Goal: Information Seeking & Learning: Learn about a topic

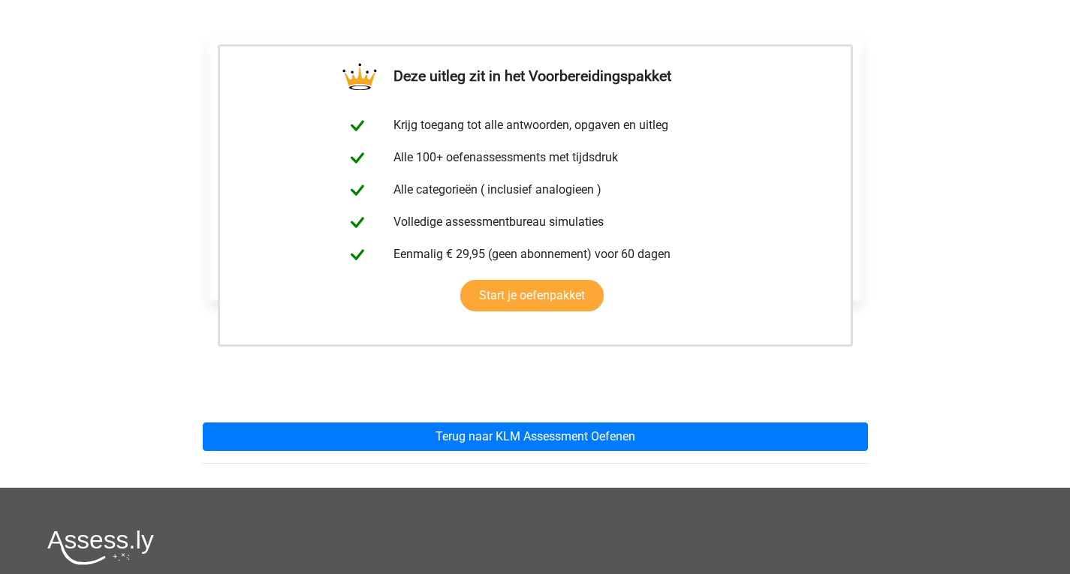
scroll to position [280, 0]
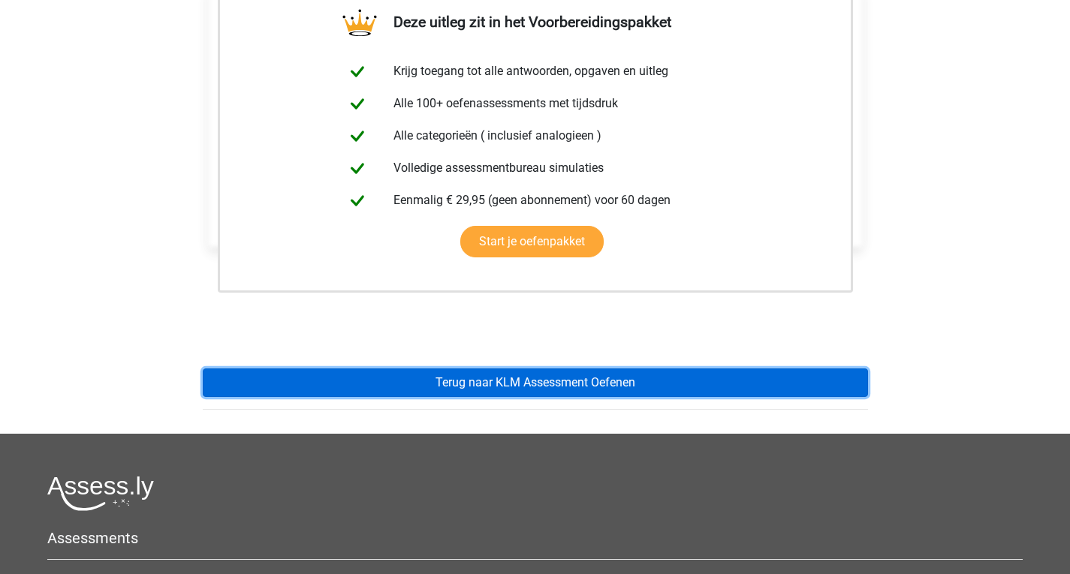
click at [384, 397] on link "Terug naar KLM Assessment Oefenen" at bounding box center [535, 383] width 665 height 29
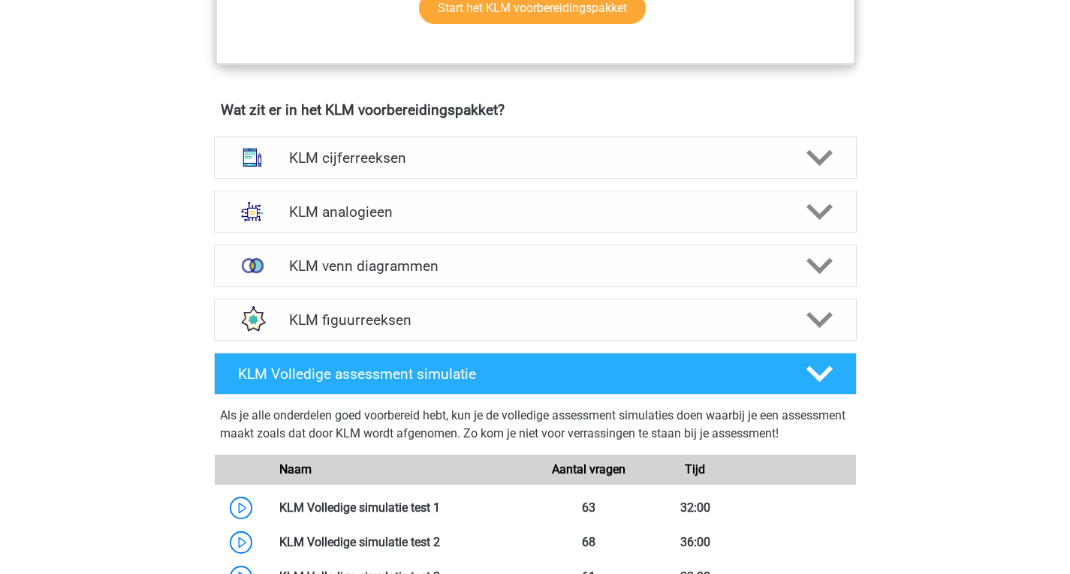
scroll to position [982, 0]
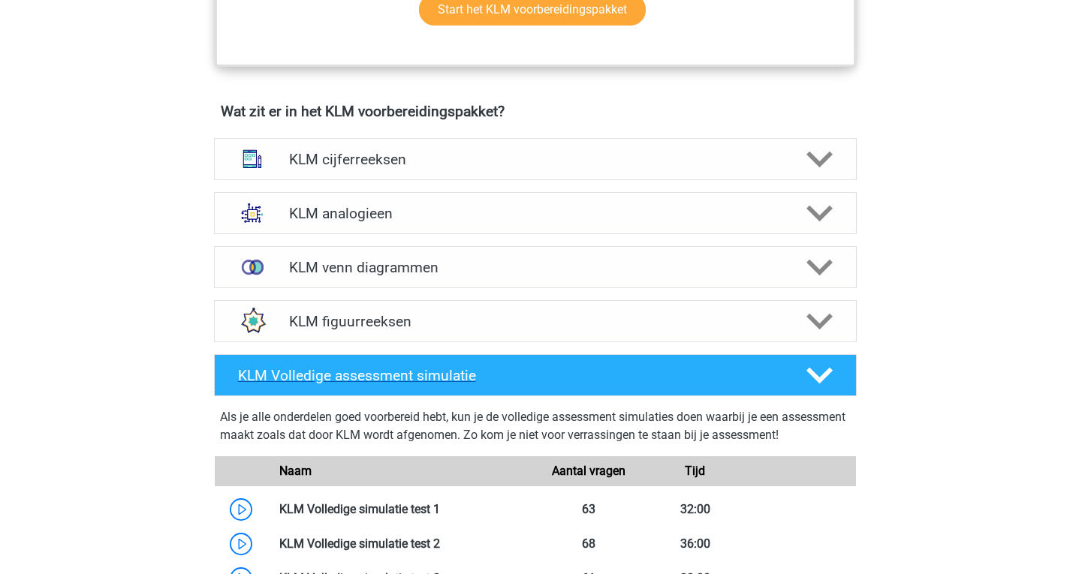
click at [393, 362] on div "KLM Volledige assessment simulatie" at bounding box center [535, 375] width 642 height 42
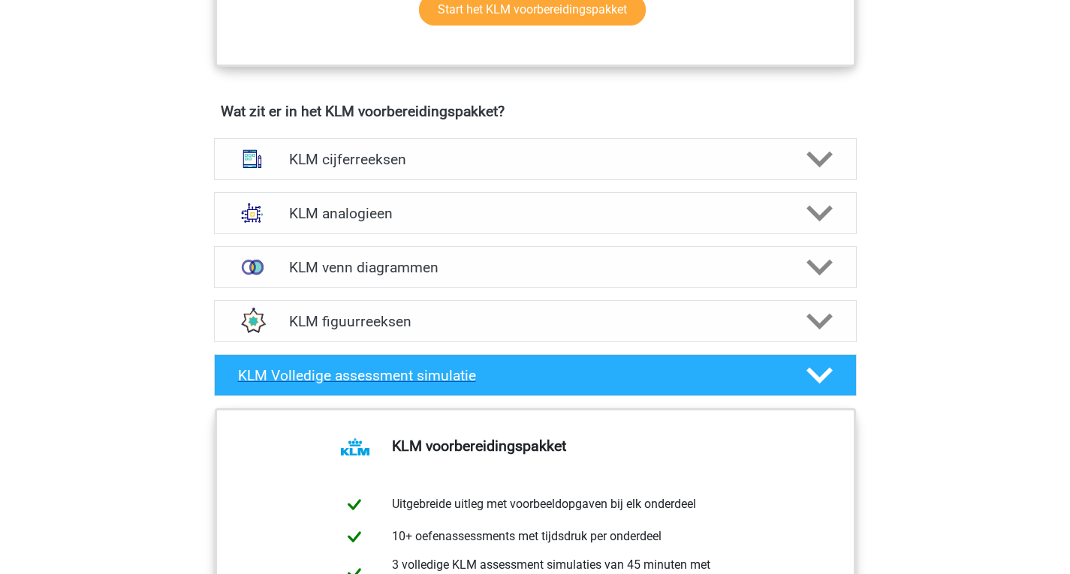
click at [393, 362] on div "KLM Volledige assessment simulatie" at bounding box center [535, 375] width 642 height 42
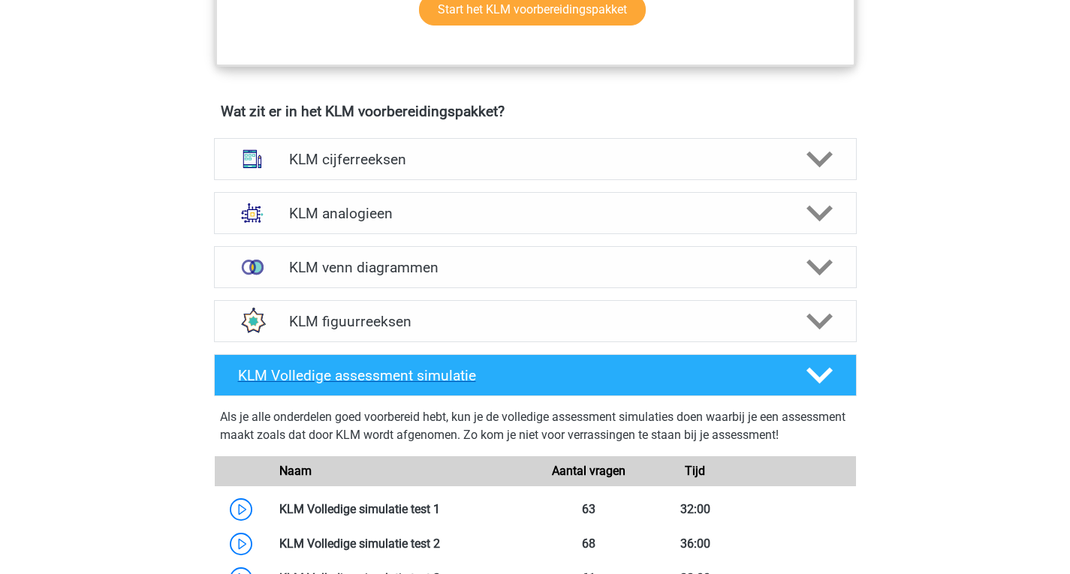
click at [393, 362] on div "KLM Volledige assessment simulatie" at bounding box center [535, 375] width 642 height 42
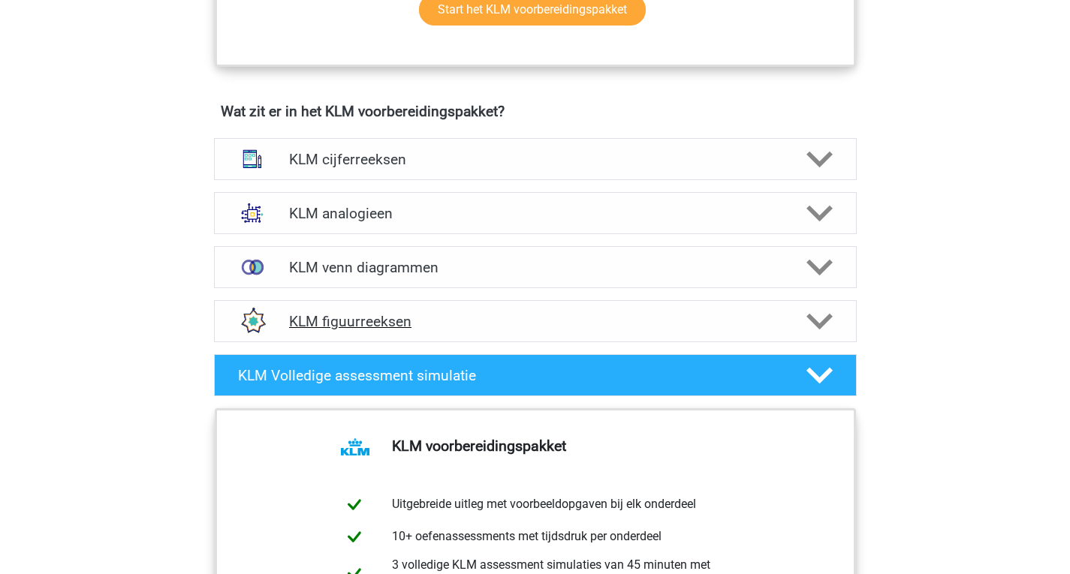
click at [397, 329] on h4 "KLM figuurreeksen" at bounding box center [535, 321] width 492 height 17
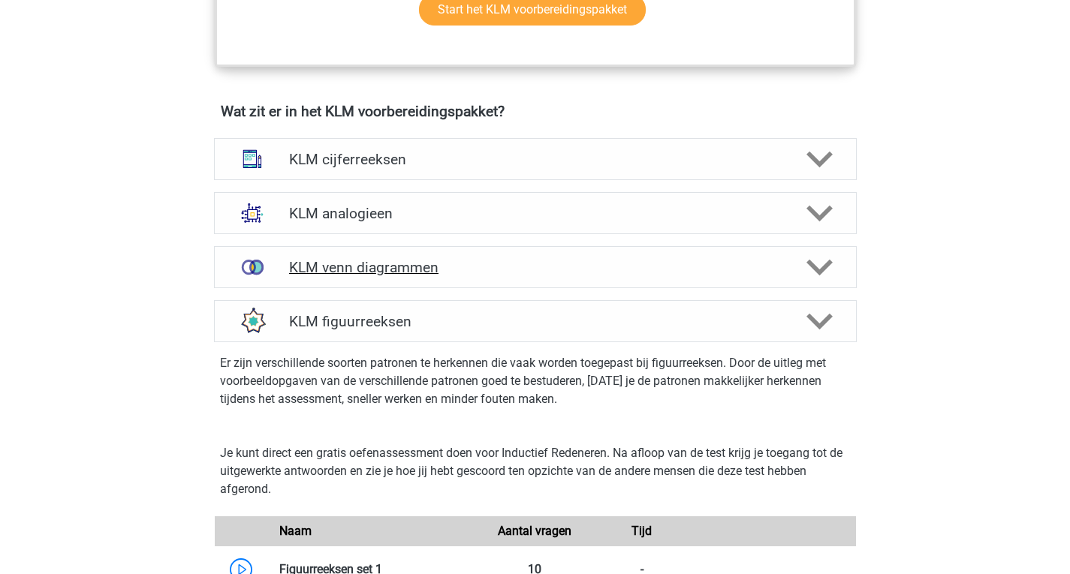
click at [422, 275] on h4 "KLM venn diagrammen" at bounding box center [535, 267] width 492 height 17
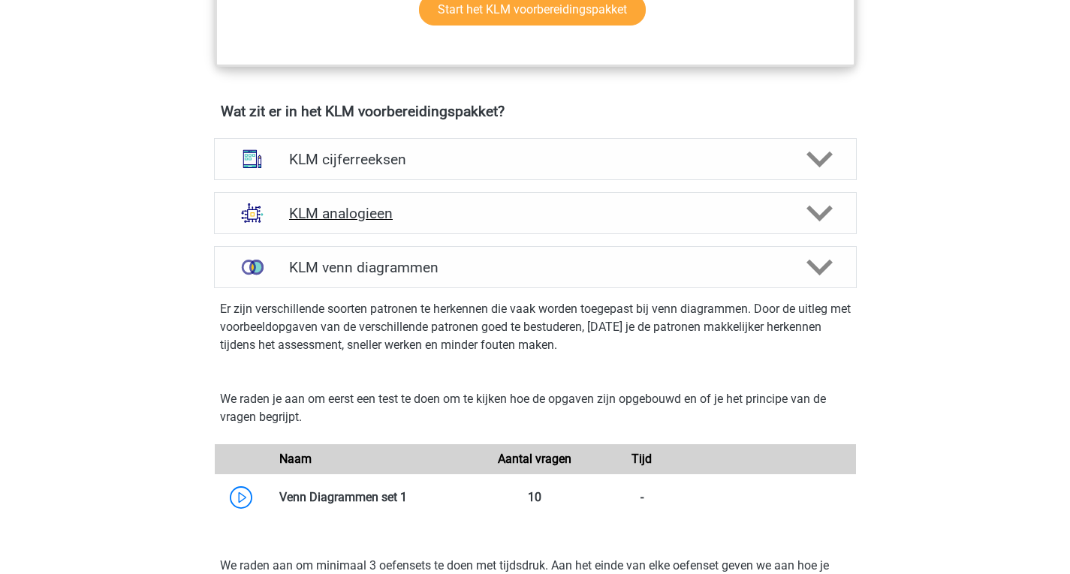
click at [432, 219] on h4 "KLM analogieen" at bounding box center [535, 213] width 492 height 17
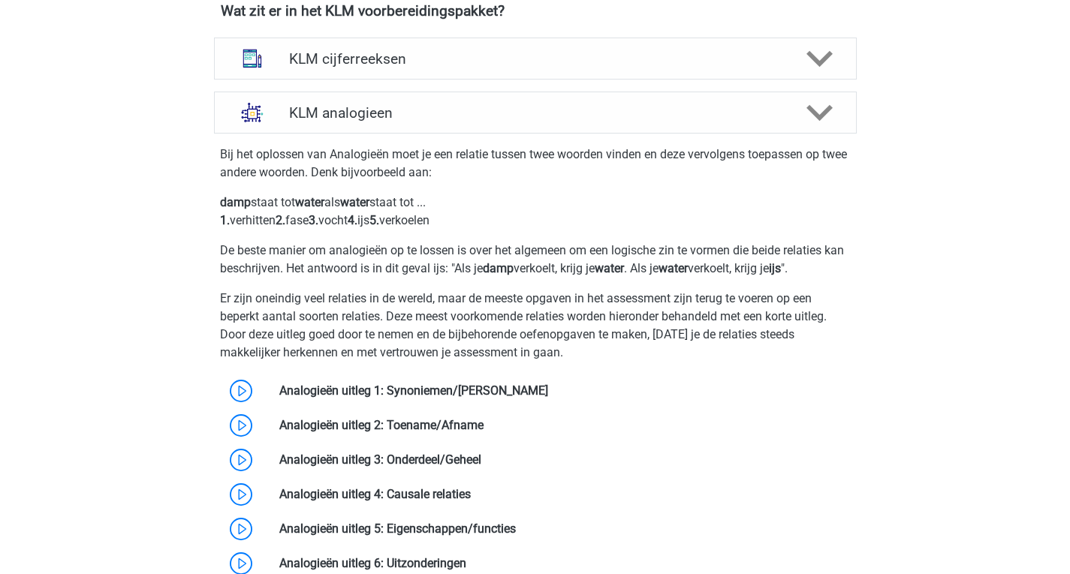
scroll to position [1090, 0]
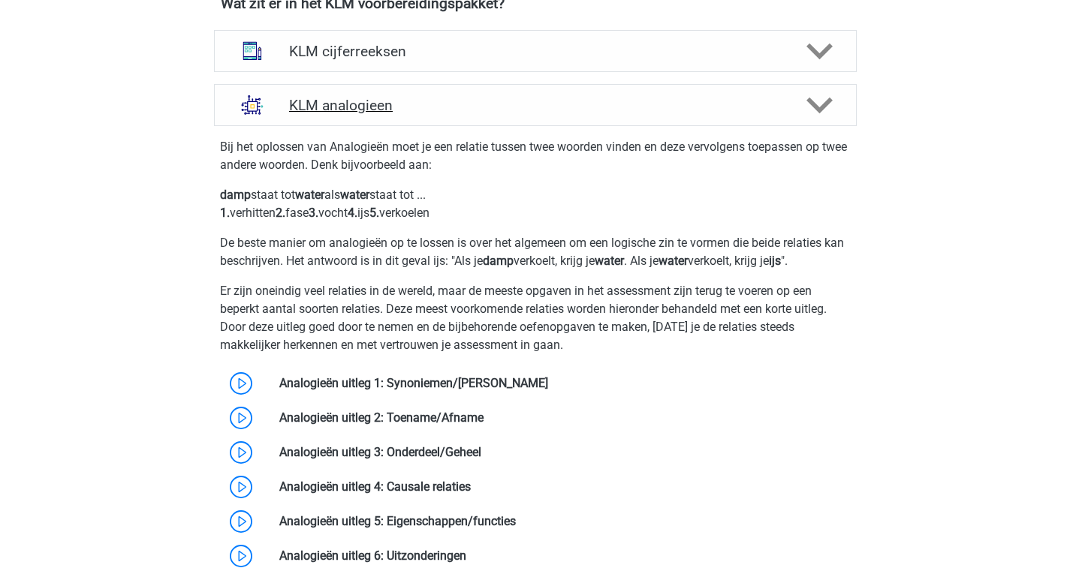
click at [420, 113] on h4 "KLM analogieen" at bounding box center [535, 105] width 492 height 17
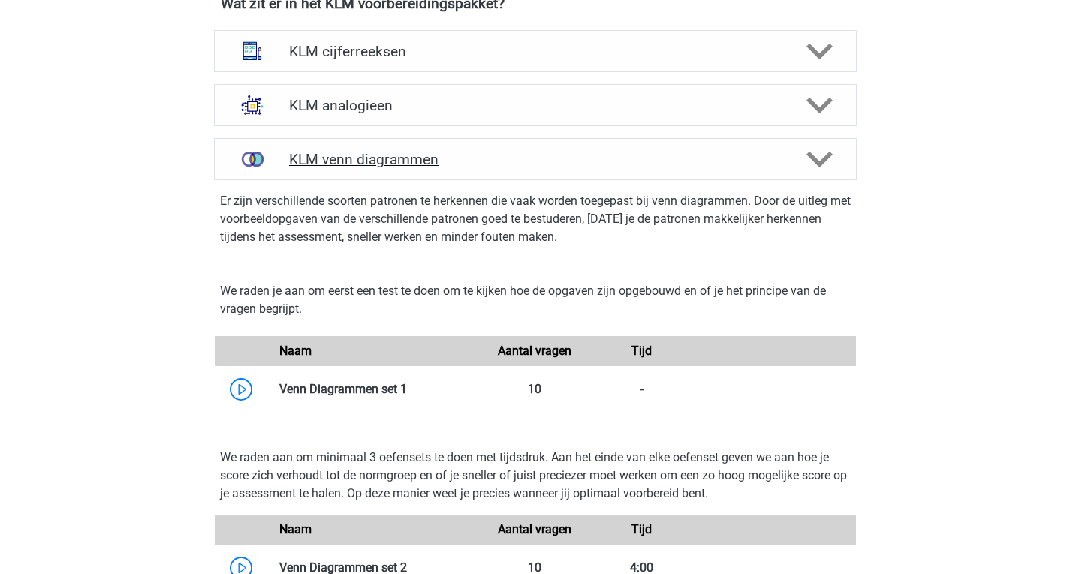
click at [522, 151] on h4 "KLM venn diagrammen" at bounding box center [535, 159] width 492 height 17
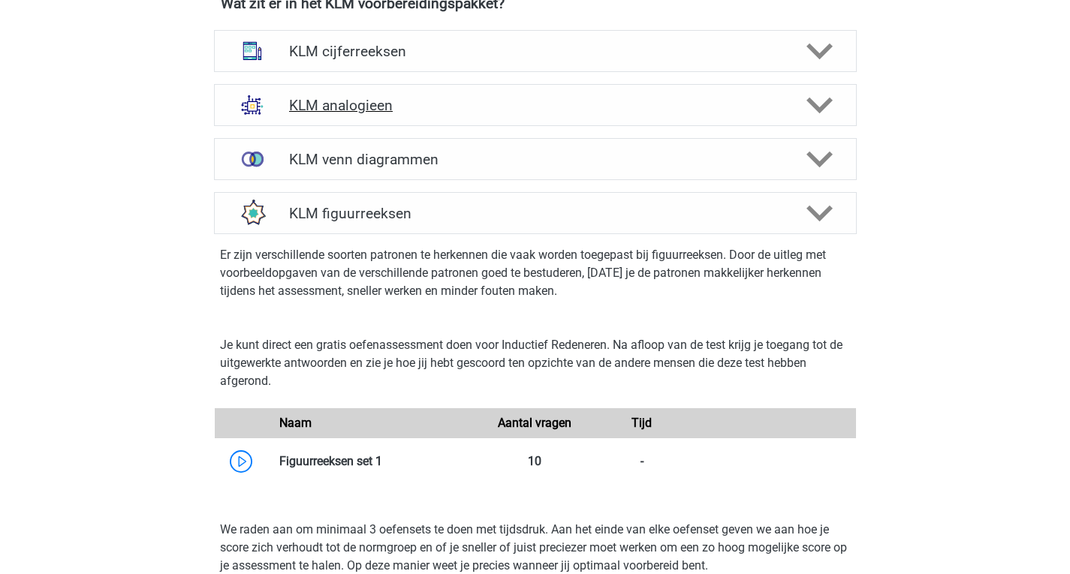
click at [438, 101] on h4 "KLM analogieen" at bounding box center [535, 105] width 492 height 17
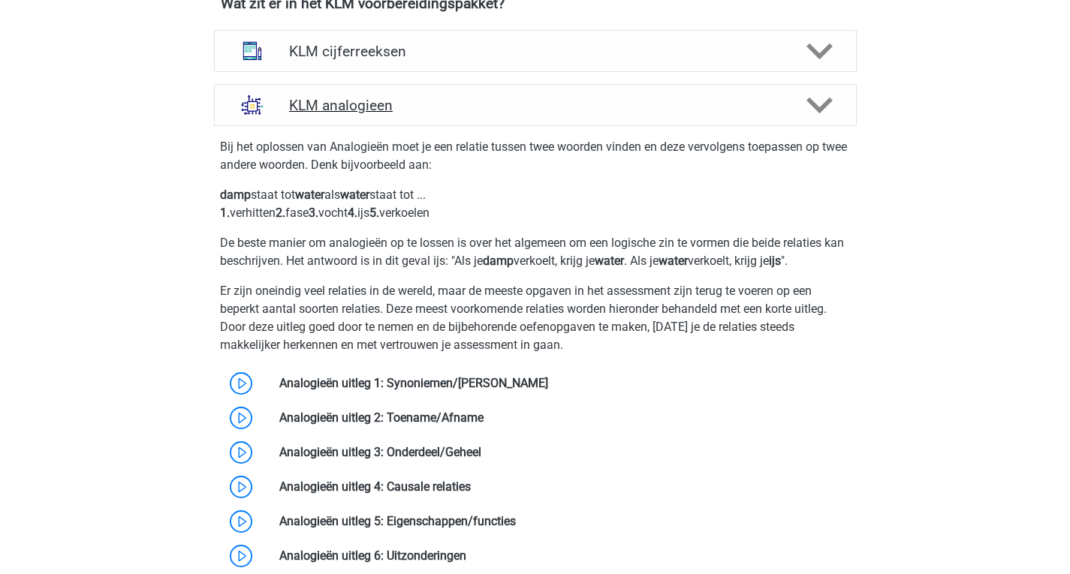
click at [437, 109] on h4 "KLM analogieen" at bounding box center [535, 105] width 492 height 17
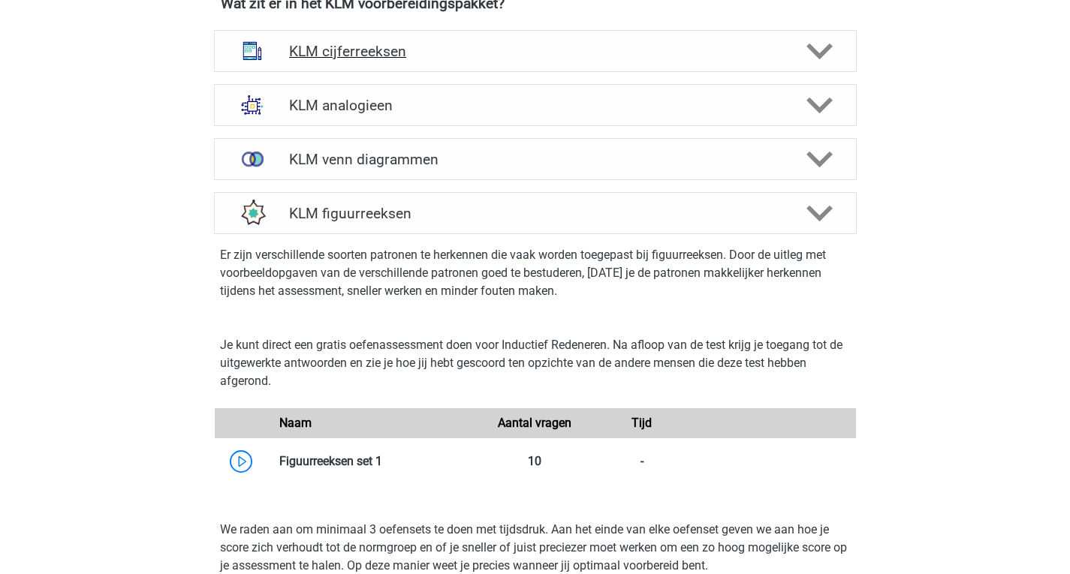
click at [452, 68] on div "KLM cijferreeksen" at bounding box center [535, 51] width 642 height 42
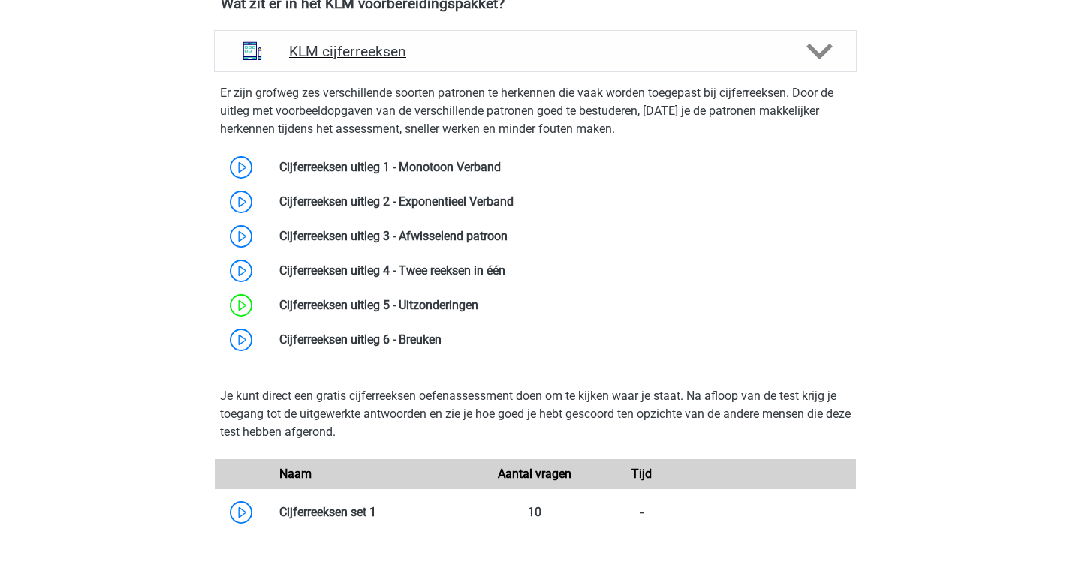
click at [452, 68] on div "KLM cijferreeksen" at bounding box center [535, 51] width 642 height 42
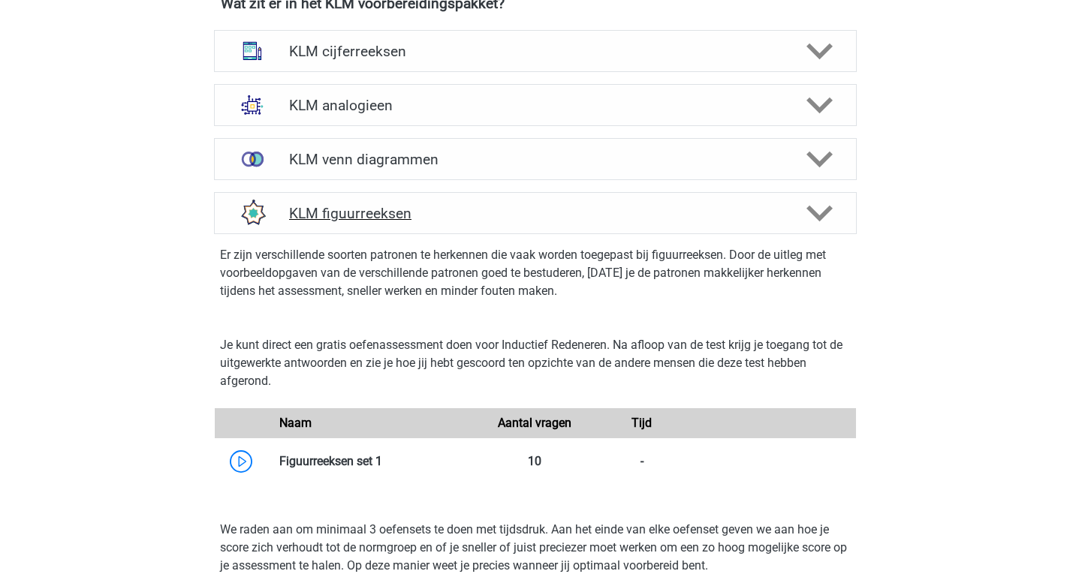
click at [395, 213] on h4 "KLM figuurreeksen" at bounding box center [535, 213] width 492 height 17
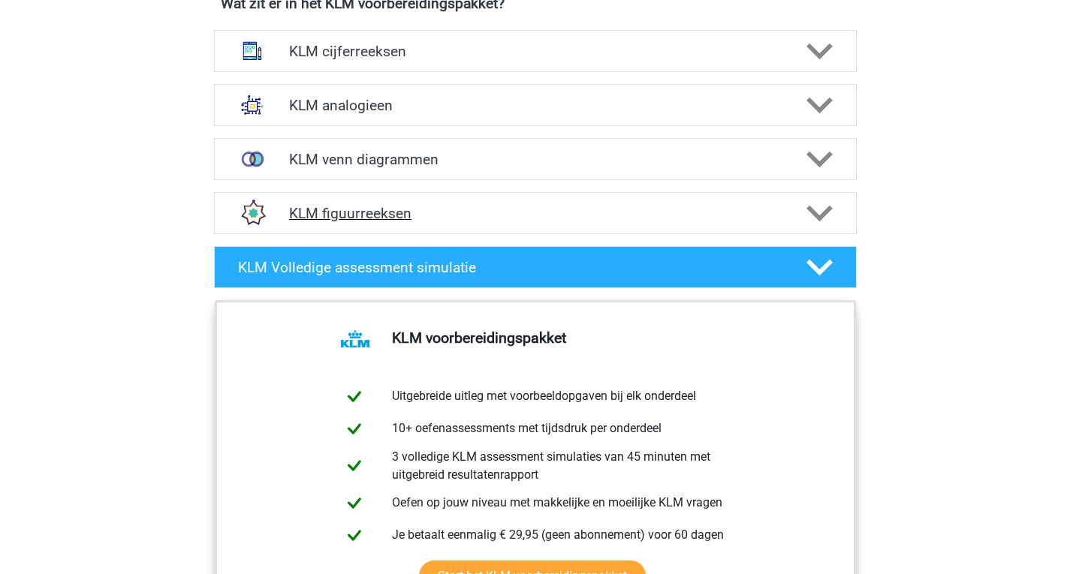
click at [399, 209] on h4 "KLM figuurreeksen" at bounding box center [535, 213] width 492 height 17
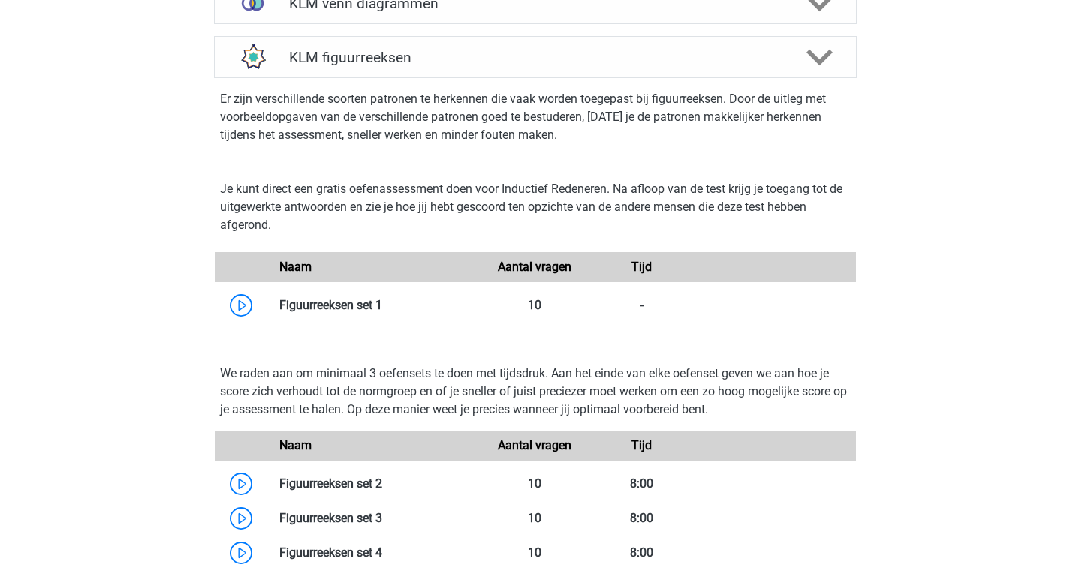
scroll to position [1247, 0]
click at [382, 305] on link at bounding box center [382, 304] width 0 height 14
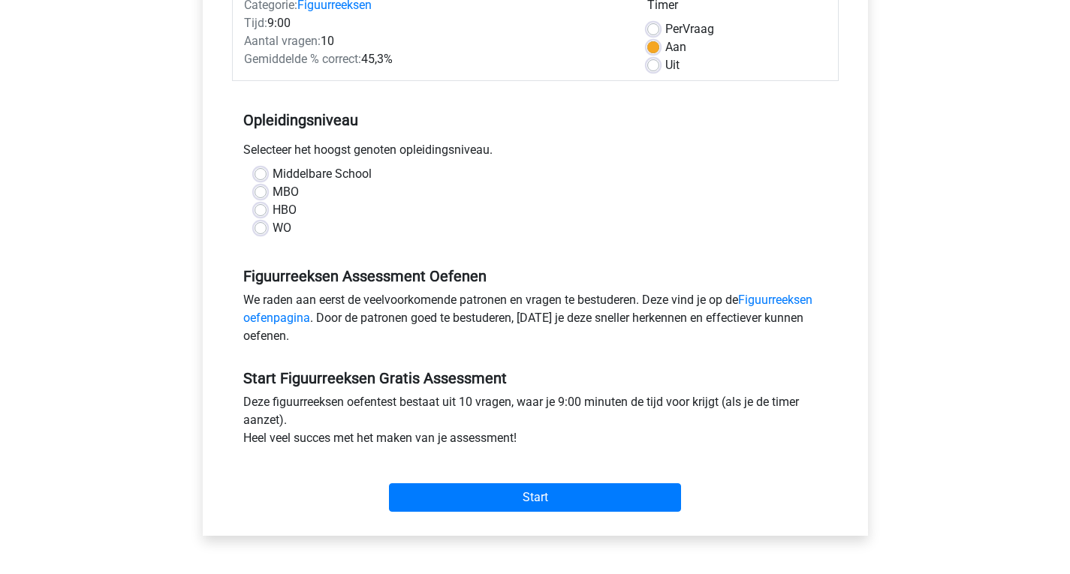
scroll to position [212, 0]
click at [272, 196] on label "MBO" at bounding box center [285, 191] width 26 height 18
click at [256, 196] on input "MBO" at bounding box center [260, 189] width 12 height 15
radio input "true"
click at [272, 204] on label "HBO" at bounding box center [284, 209] width 24 height 18
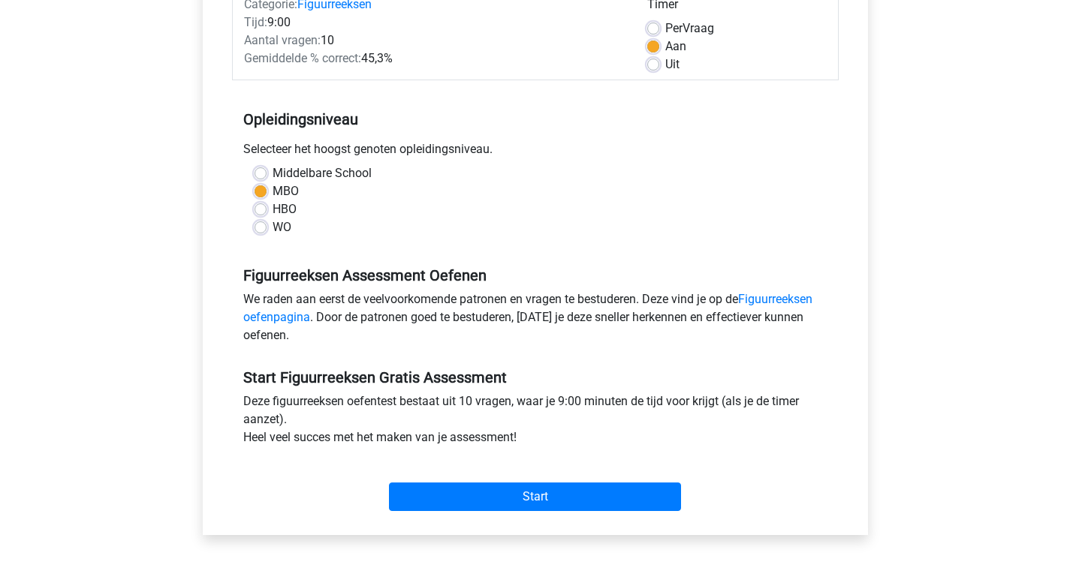
click at [256, 204] on input "HBO" at bounding box center [260, 207] width 12 height 15
radio input "true"
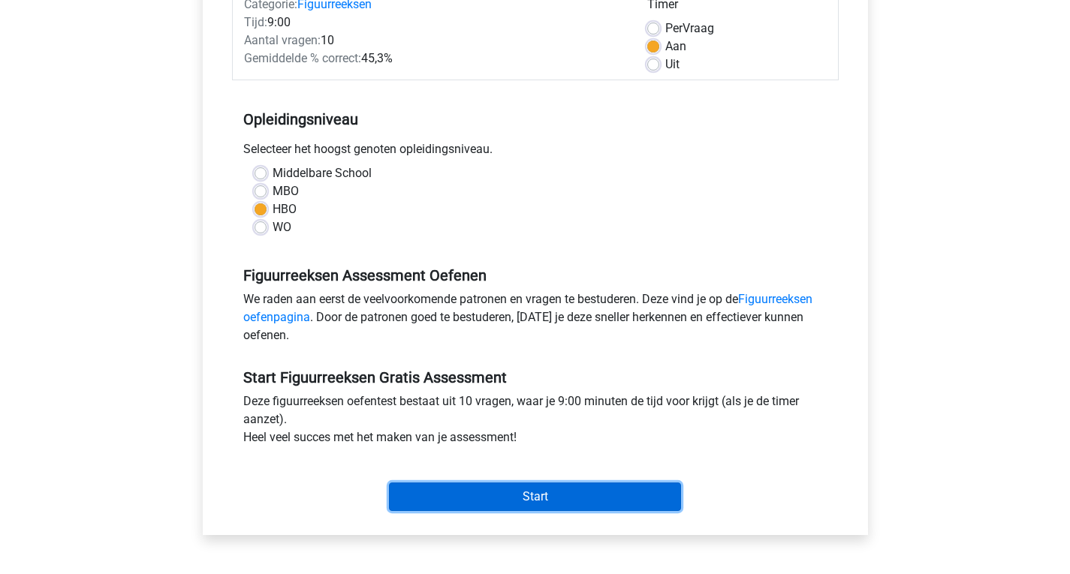
click at [443, 506] on input "Start" at bounding box center [535, 497] width 292 height 29
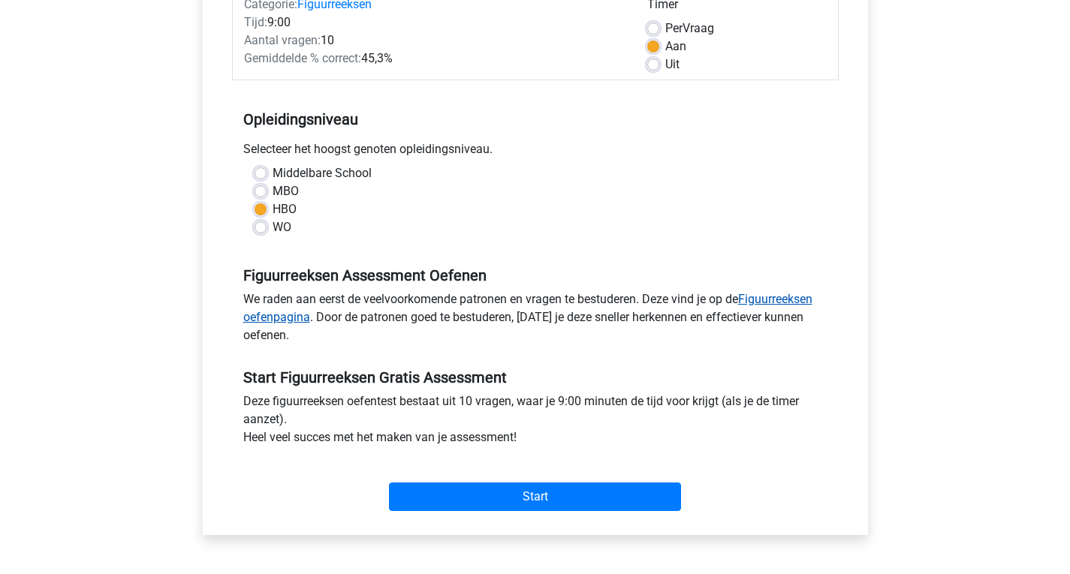
click at [805, 298] on link "Figuurreeksen oefenpagina" at bounding box center [527, 308] width 569 height 32
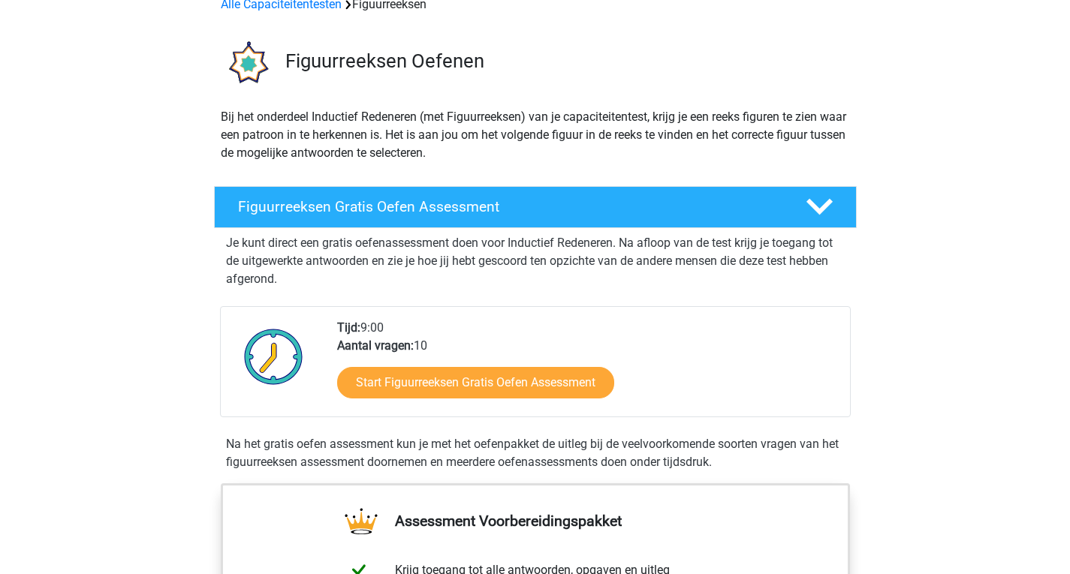
scroll to position [53, 0]
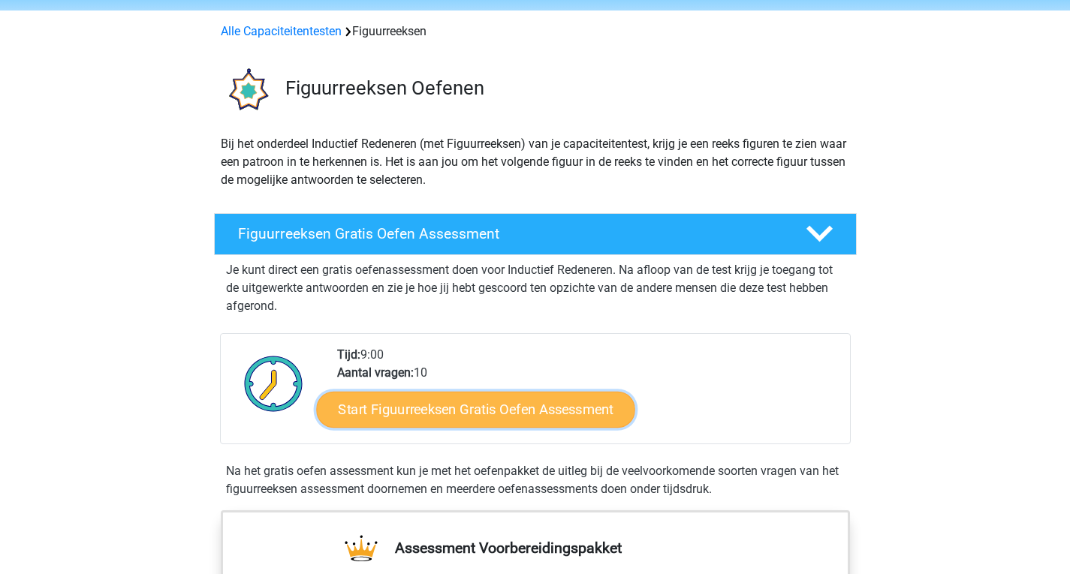
click at [450, 406] on link "Start Figuurreeksen Gratis Oefen Assessment" at bounding box center [475, 409] width 318 height 36
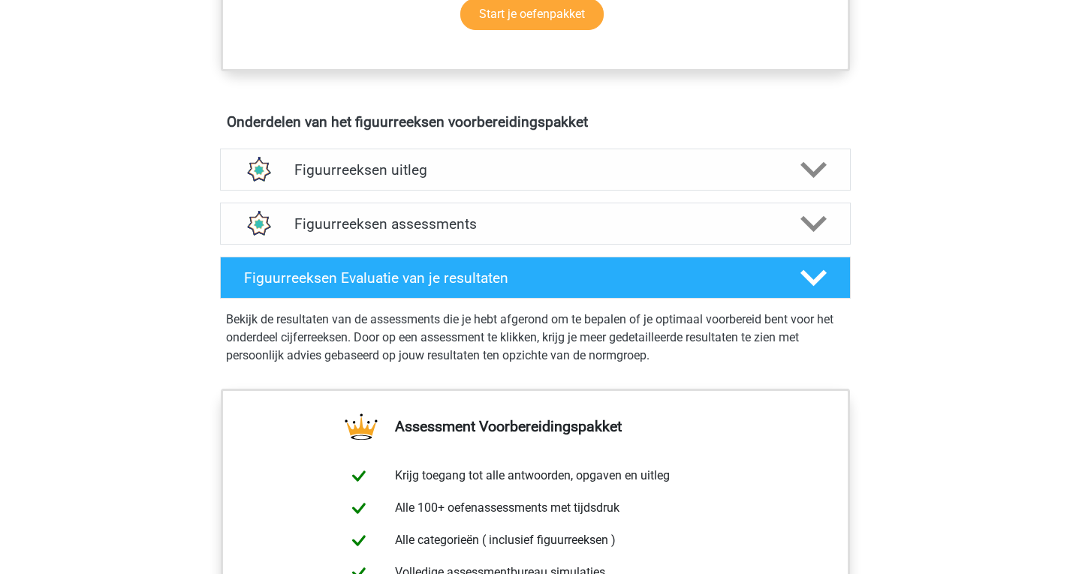
scroll to position [804, 0]
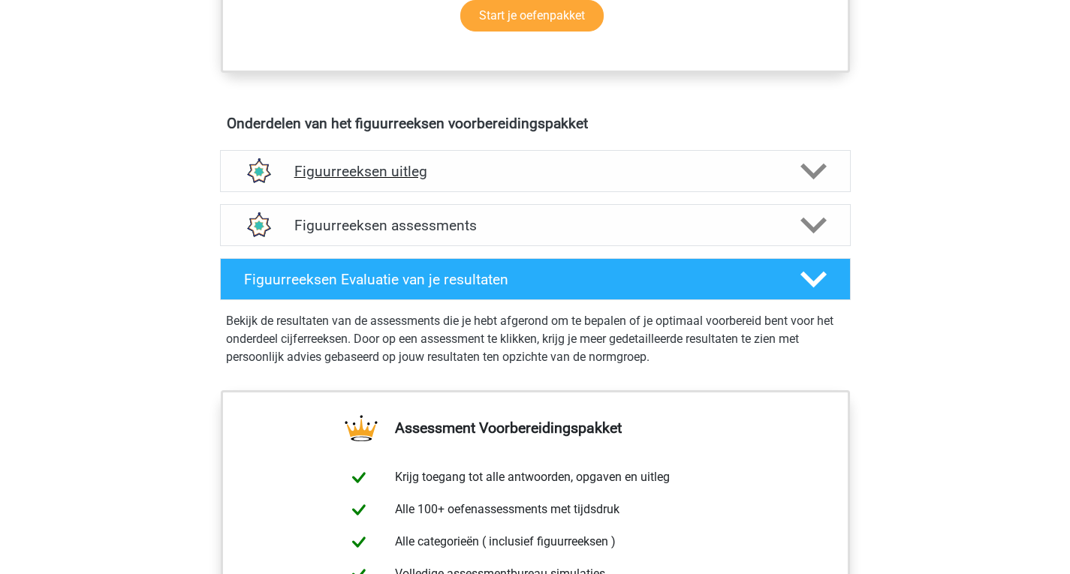
click at [294, 185] on div "Figuurreeksen uitleg" at bounding box center [535, 171] width 630 height 42
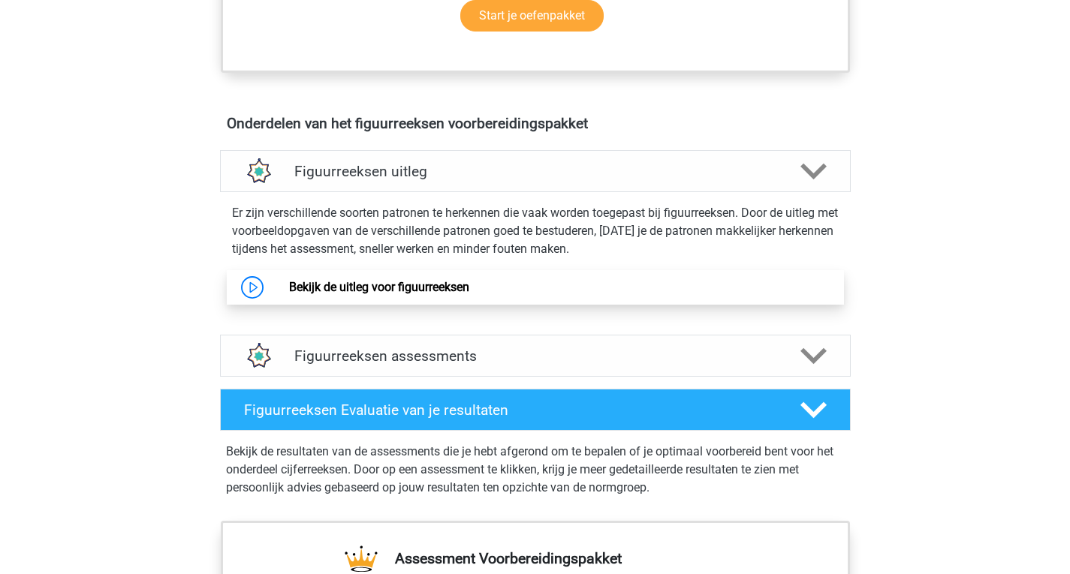
click at [307, 294] on link "Bekijk de uitleg voor figuurreeksen" at bounding box center [379, 287] width 180 height 14
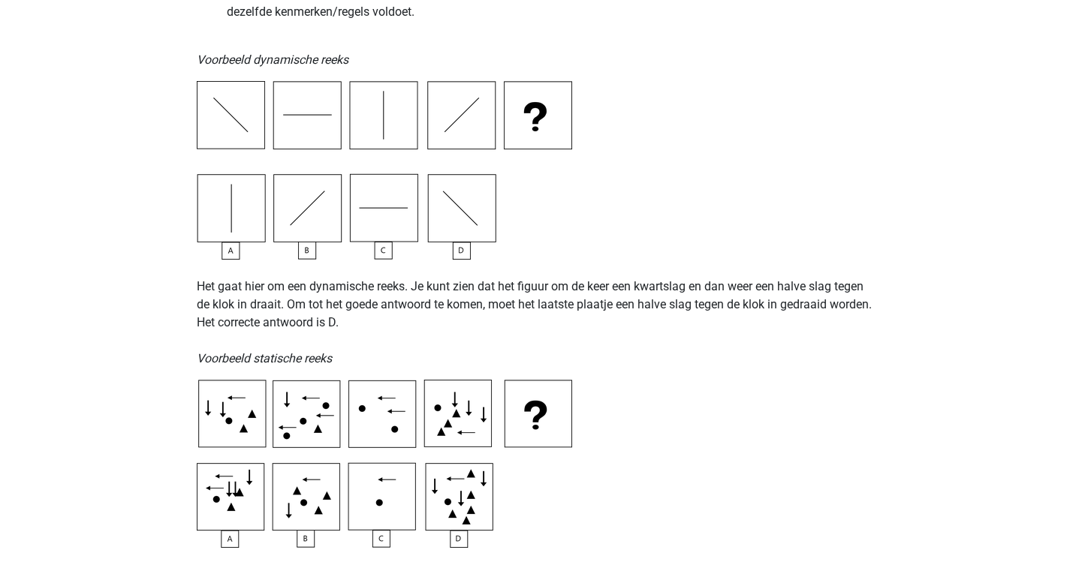
scroll to position [483, 0]
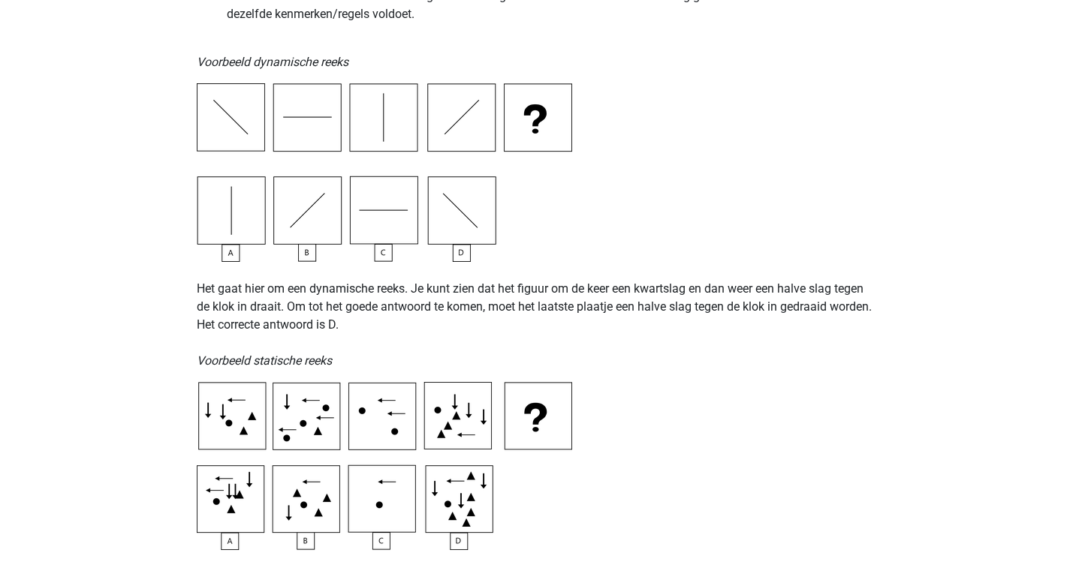
click at [448, 357] on p "Het gaat hier om een dynamische reeks. Je kunt zien dat het figuur om de keer e…" at bounding box center [535, 316] width 677 height 108
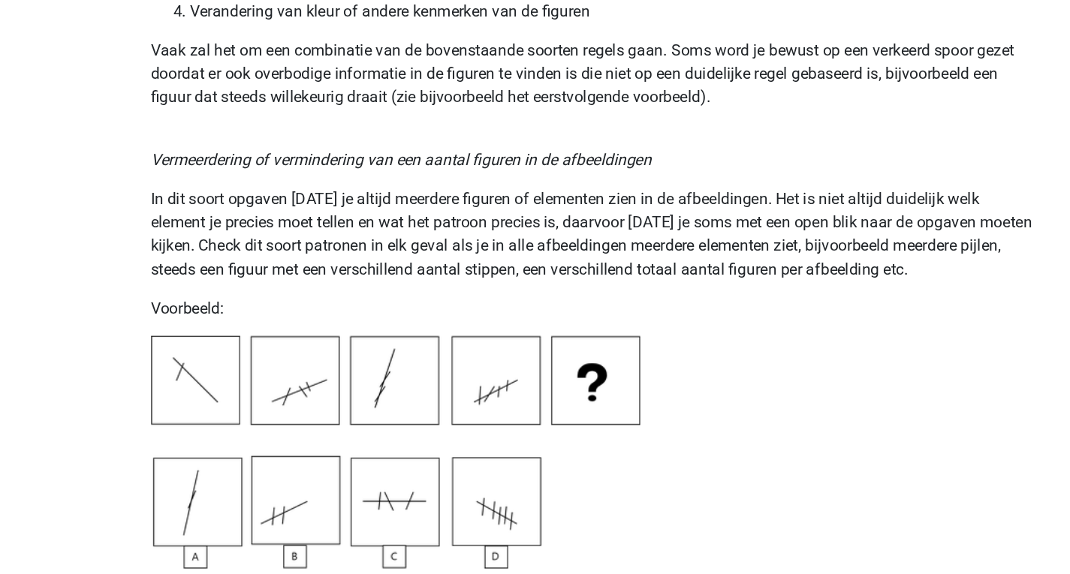
scroll to position [1229, 0]
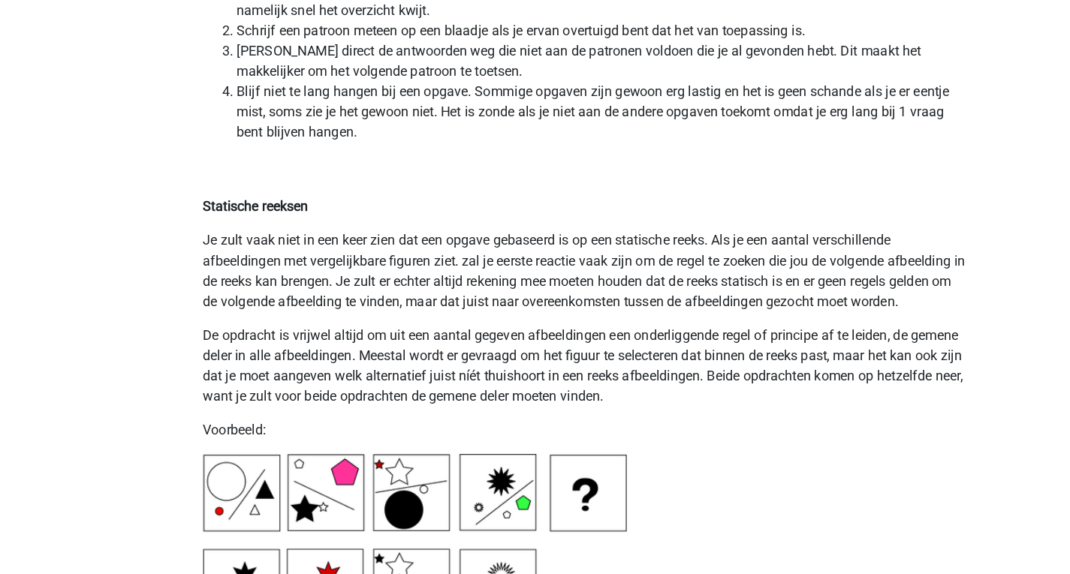
scroll to position [3387, 0]
